Goal: Find contact information: Find contact information

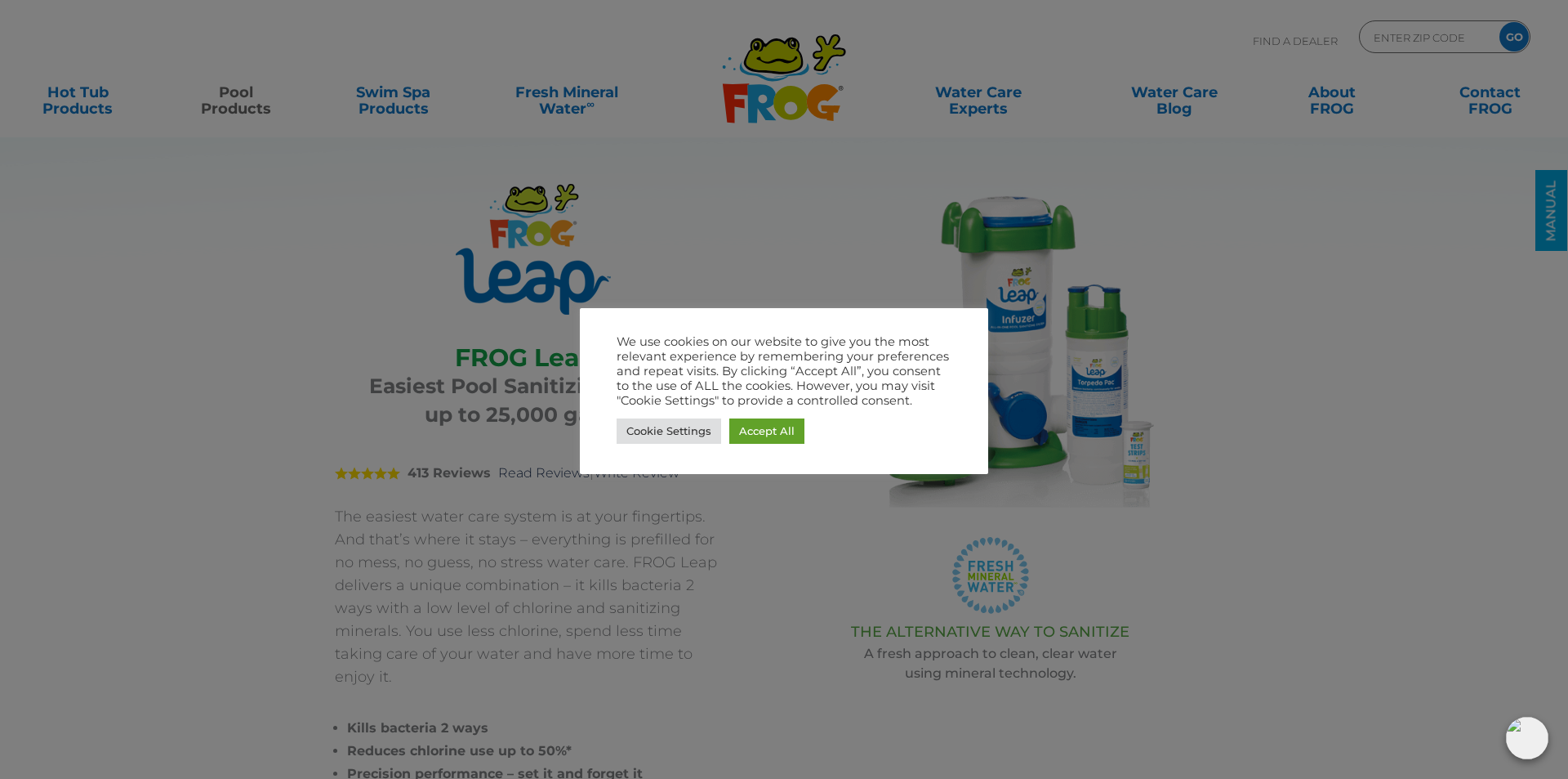
click at [1333, 407] on div at bounding box center [784, 389] width 1568 height 779
click at [693, 433] on link "Cookie Settings" at bounding box center [669, 431] width 105 height 25
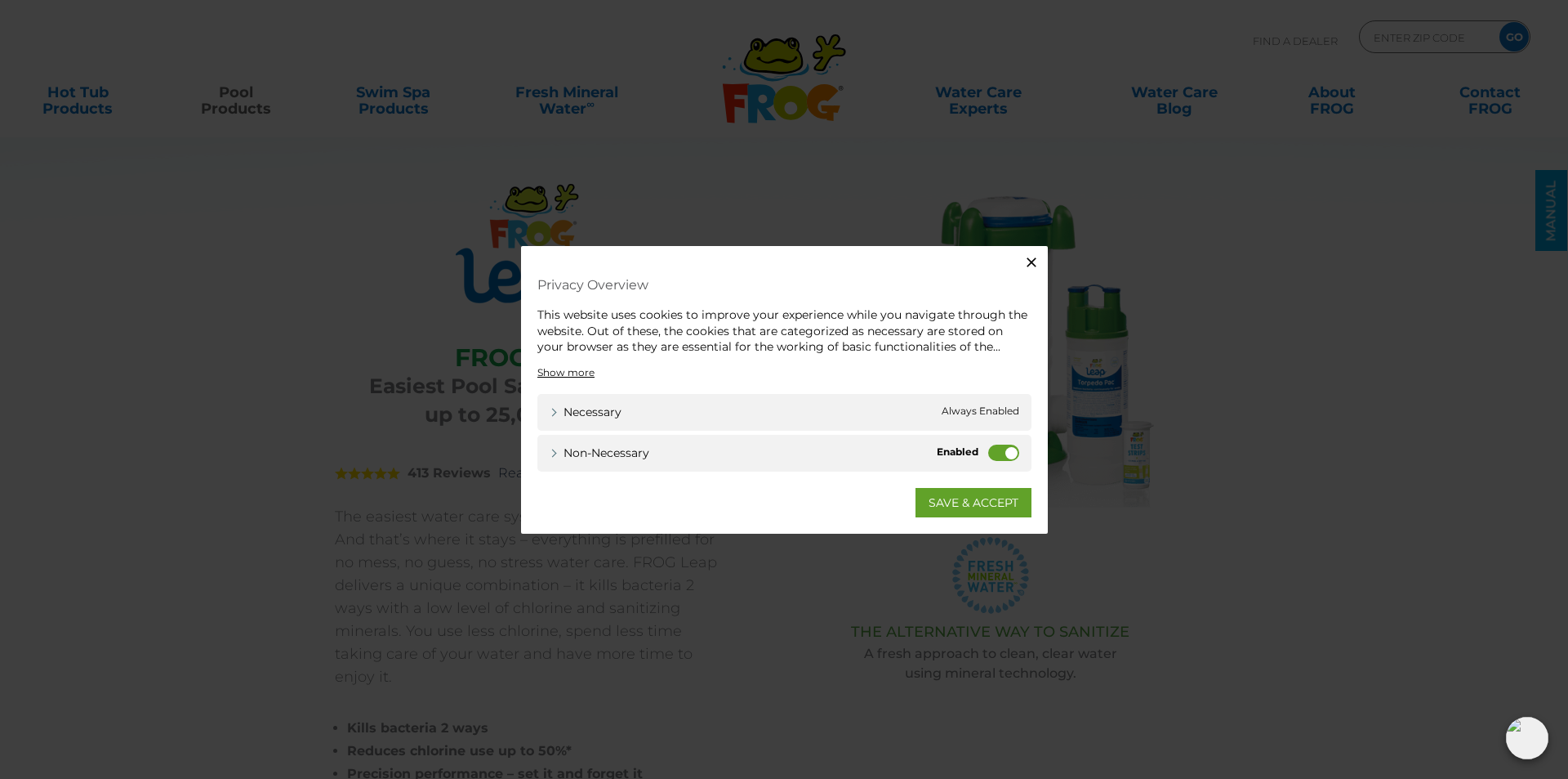
click at [991, 453] on label "Non-necessary" at bounding box center [1003, 452] width 31 height 16
click at [0, 0] on input "Non-necessary" at bounding box center [0, 0] width 0 height 0
click at [981, 498] on link "SAVE & ACCEPT" at bounding box center [973, 502] width 116 height 29
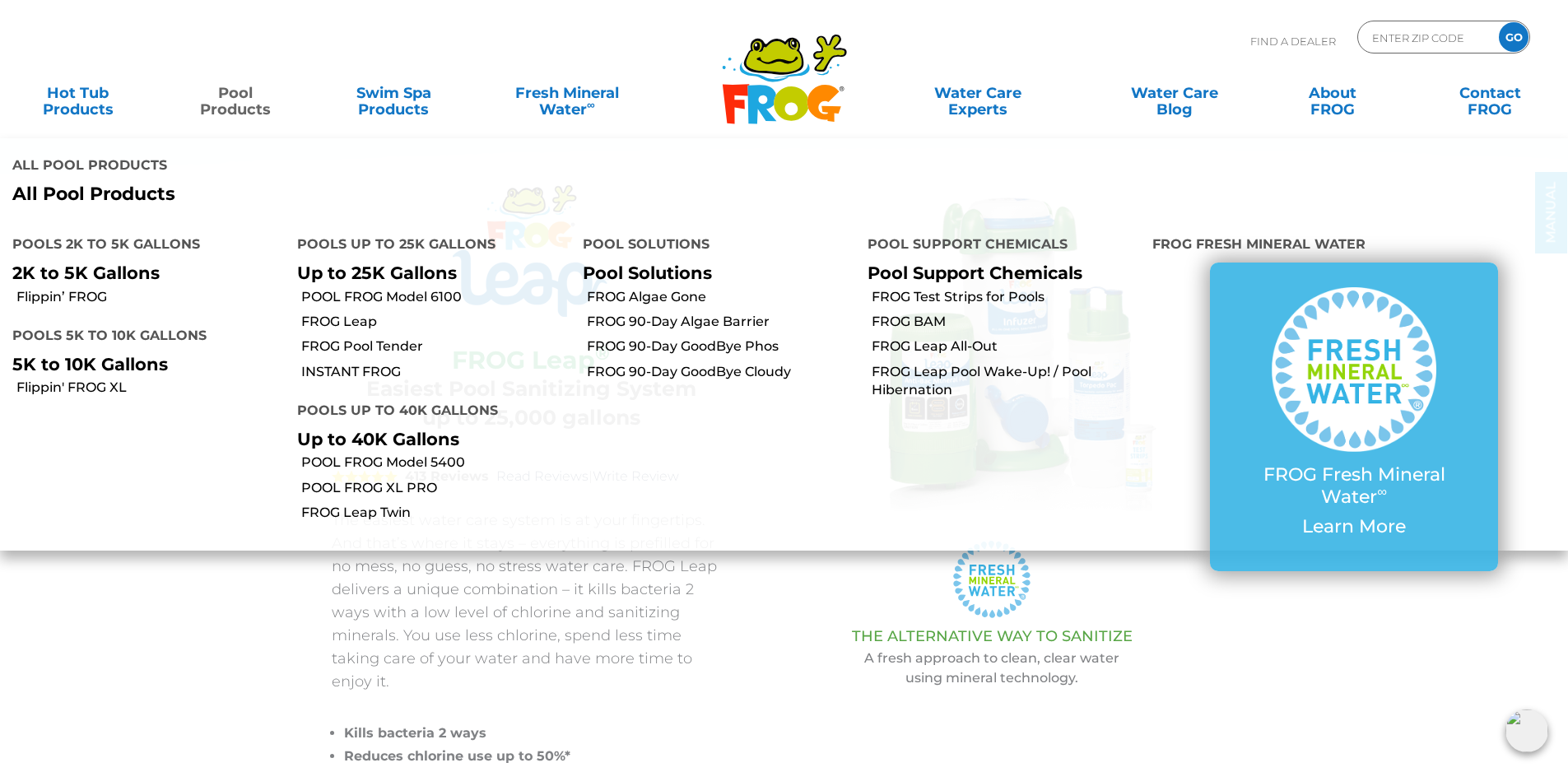
click at [243, 97] on link "Pool Products" at bounding box center [236, 93] width 123 height 33
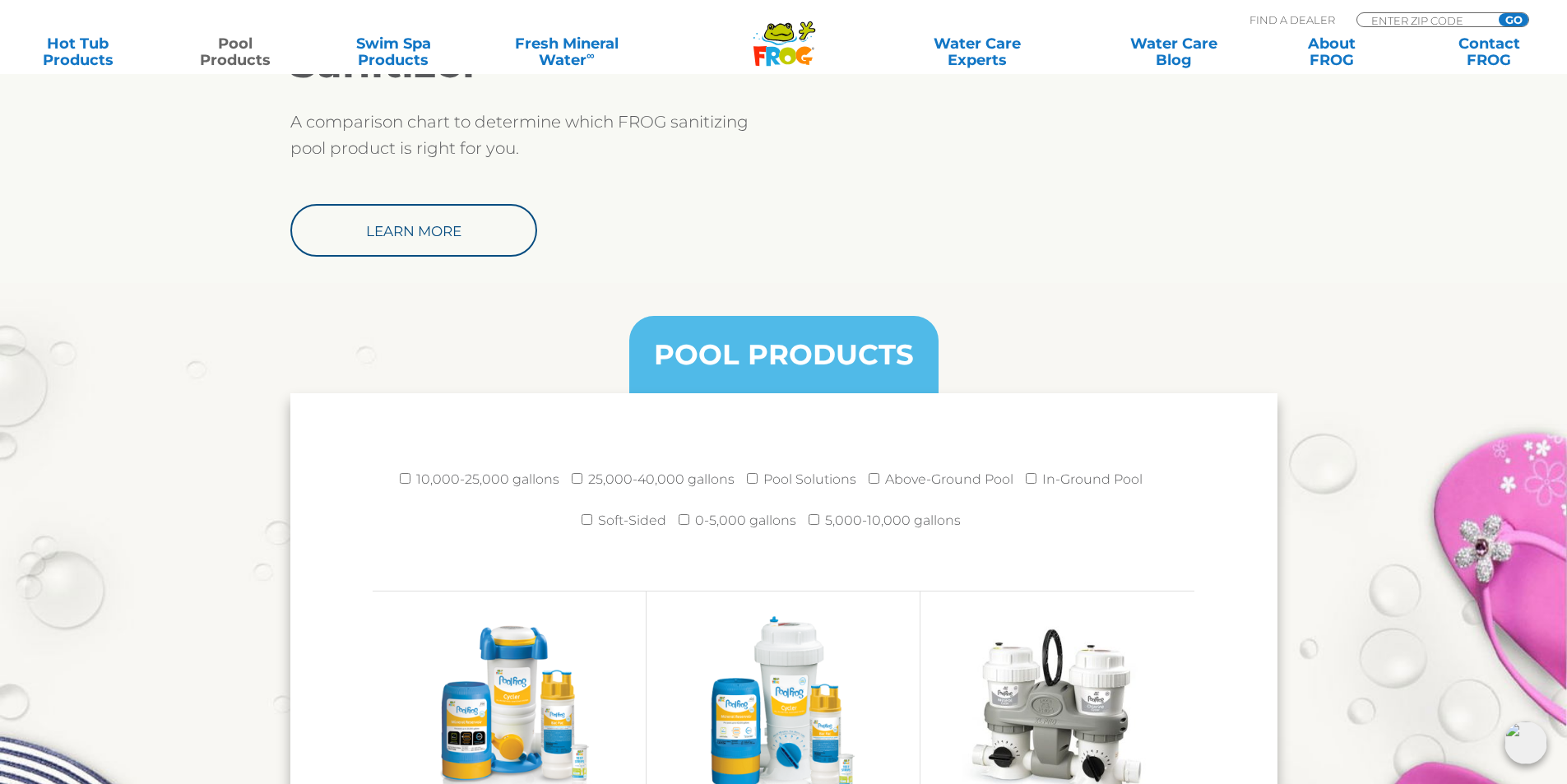
scroll to position [2056, 0]
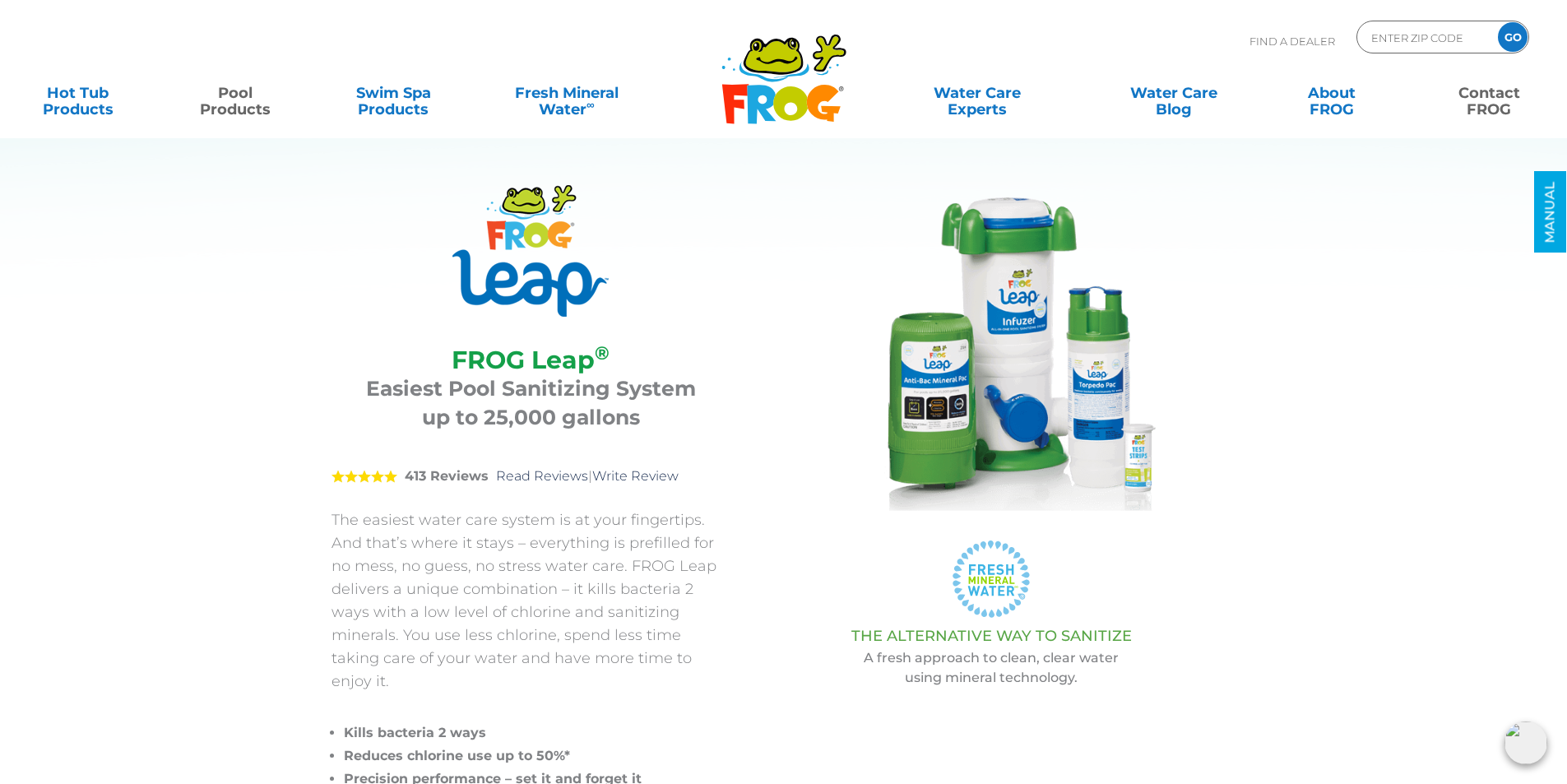
click at [1473, 100] on link "Contact FROG" at bounding box center [1489, 93] width 123 height 33
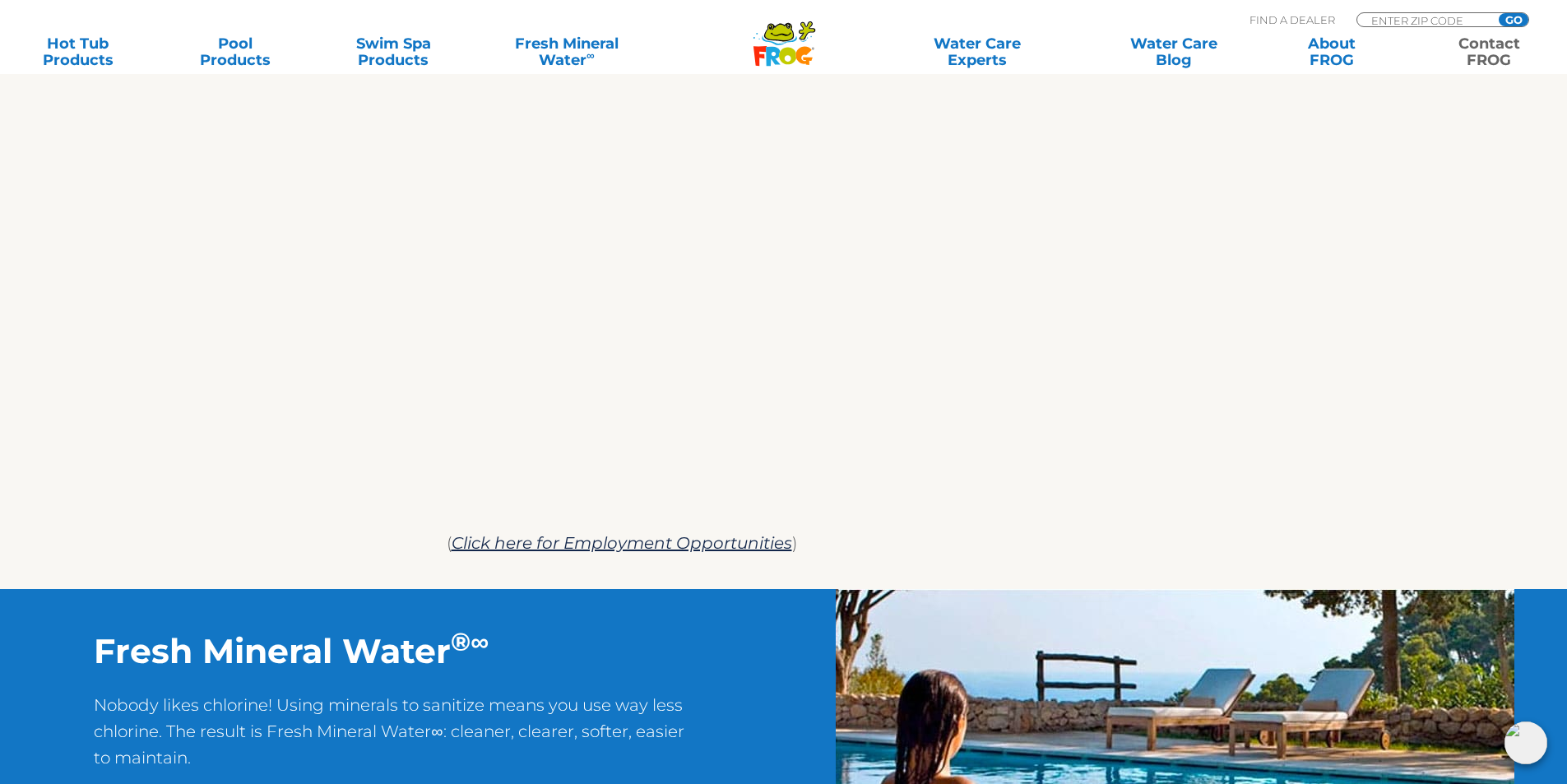
scroll to position [959, 0]
